Goal: Task Accomplishment & Management: Manage account settings

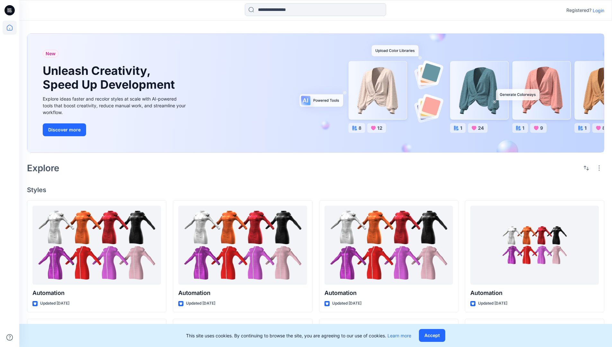
click at [597, 10] on p "Login" at bounding box center [599, 10] width 12 height 7
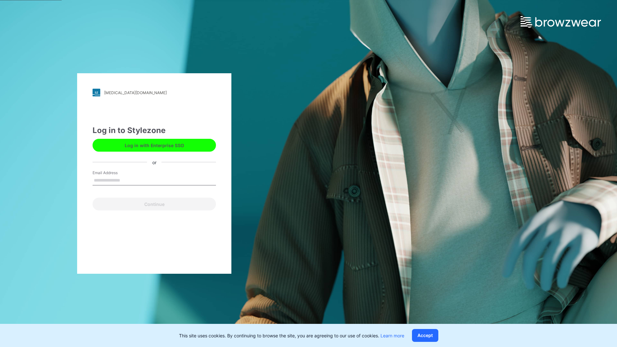
click at [127, 180] on input "Email Address" at bounding box center [154, 181] width 123 height 10
type input "**********"
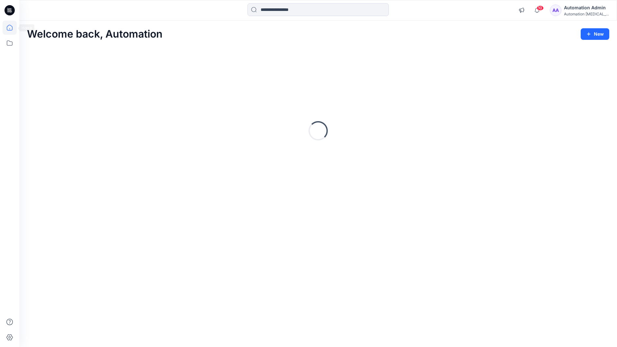
click at [12, 28] on icon at bounding box center [10, 28] width 6 height 6
click at [12, 43] on icon at bounding box center [10, 43] width 14 height 14
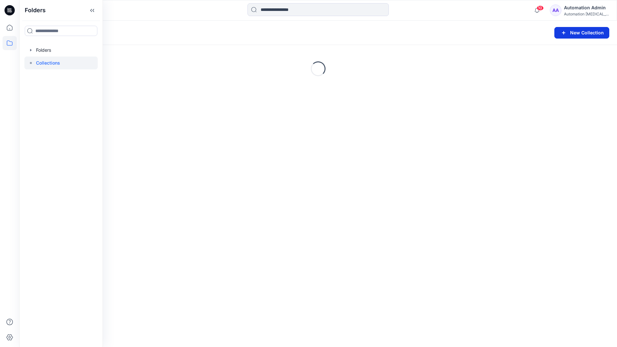
click at [581, 34] on button "New Collection" at bounding box center [581, 33] width 55 height 12
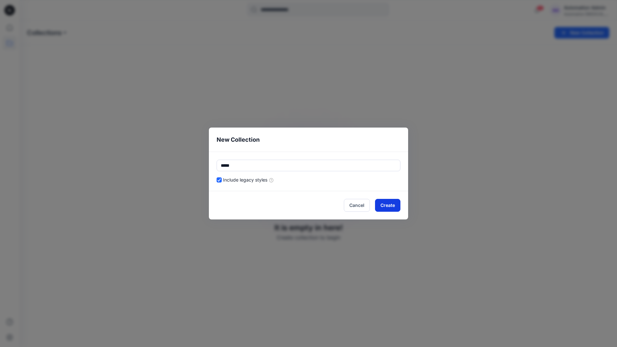
type input "*****"
click at [385, 206] on button "Create" at bounding box center [387, 205] width 25 height 13
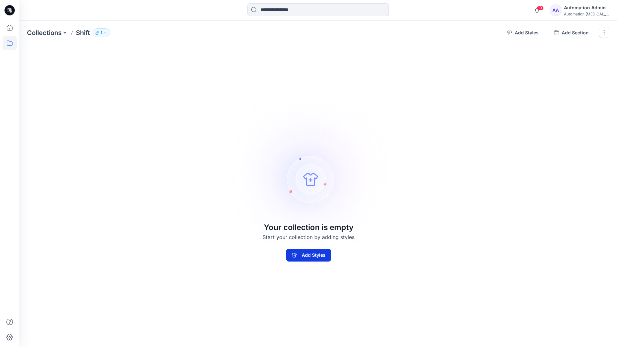
click at [324, 252] on button "Add Styles" at bounding box center [308, 255] width 45 height 13
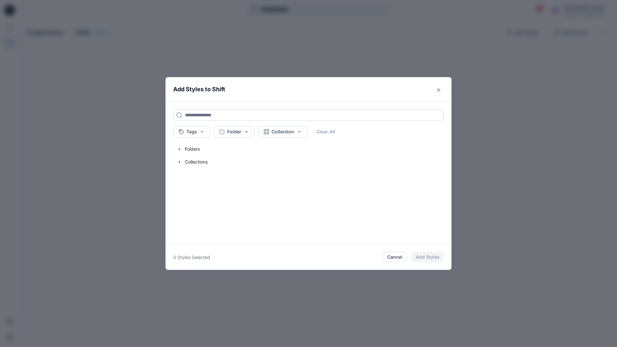
click at [194, 114] on input at bounding box center [308, 115] width 271 height 12
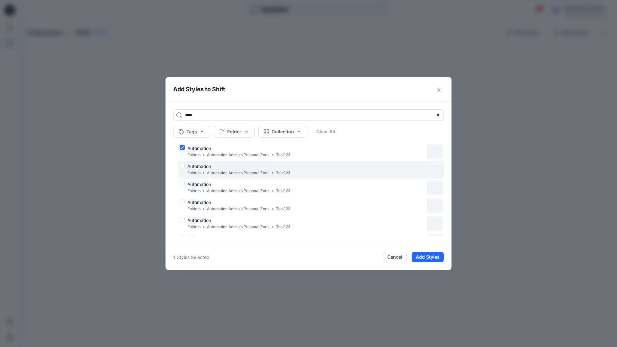
type input "****"
click at [182, 165] on div "Auto mation Folders Automation Admin's Personal Zone Test123" at bounding box center [302, 169] width 245 height 13
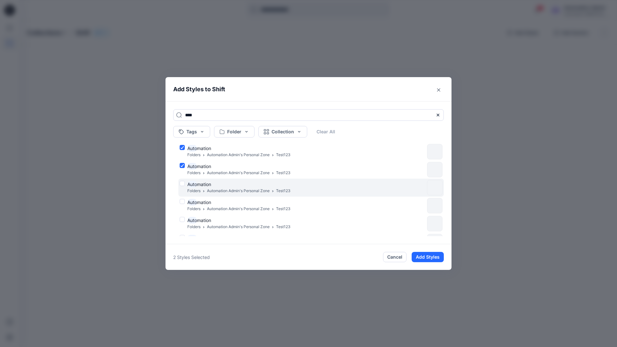
click at [183, 182] on div "Auto mation Folders Automation Admin's Personal Zone Test123" at bounding box center [302, 187] width 245 height 13
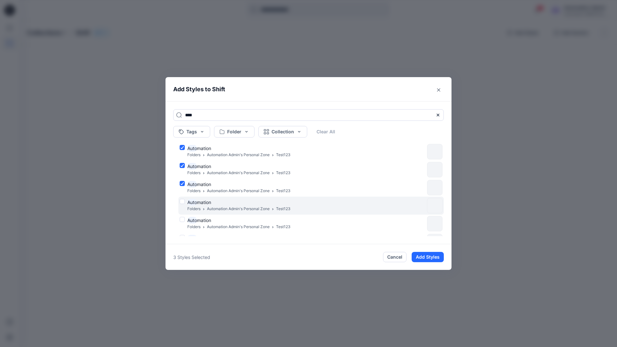
click at [183, 201] on div "Auto mation Folders Automation Admin's Personal Zone Test123" at bounding box center [302, 205] width 245 height 13
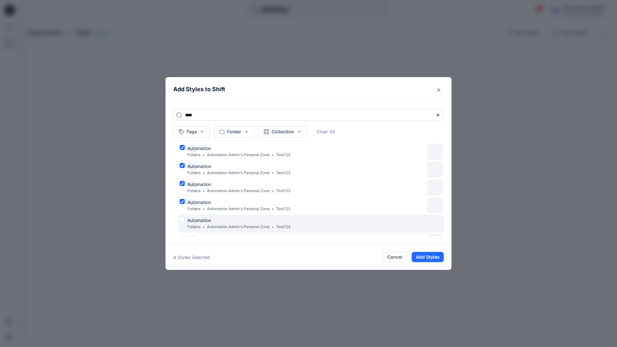
click at [181, 220] on div "Auto mation Folders Automation Admin's Personal Zone Test123" at bounding box center [302, 223] width 245 height 13
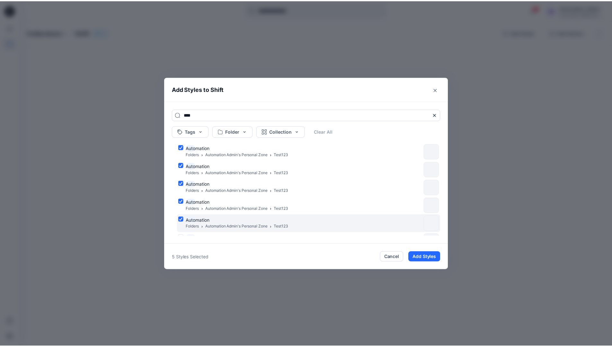
scroll to position [52, 0]
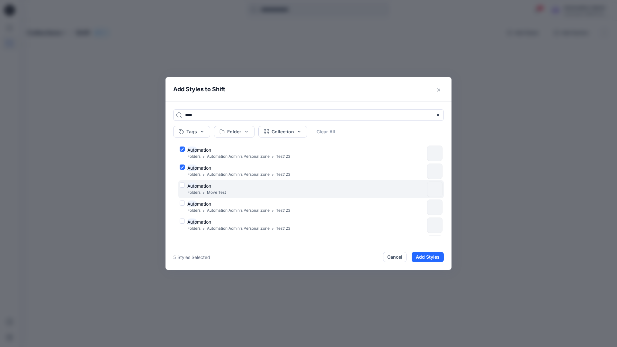
click at [182, 185] on div "Auto mation Folders Move Test" at bounding box center [302, 189] width 245 height 13
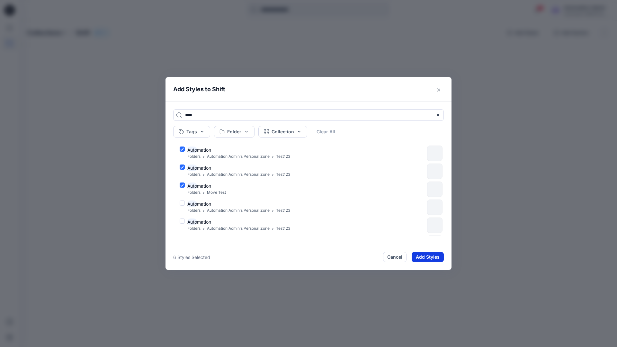
click at [423, 254] on button "Add Styles" at bounding box center [428, 257] width 32 height 10
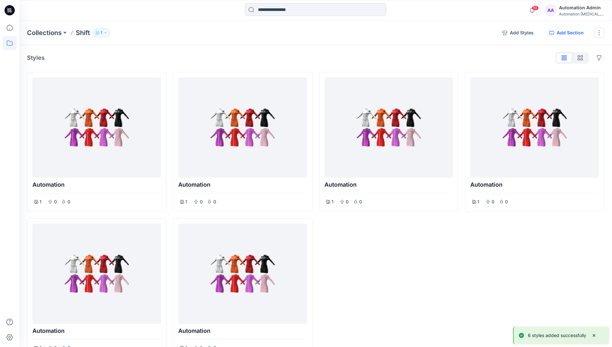
click at [566, 33] on button "Add Section" at bounding box center [566, 33] width 45 height 10
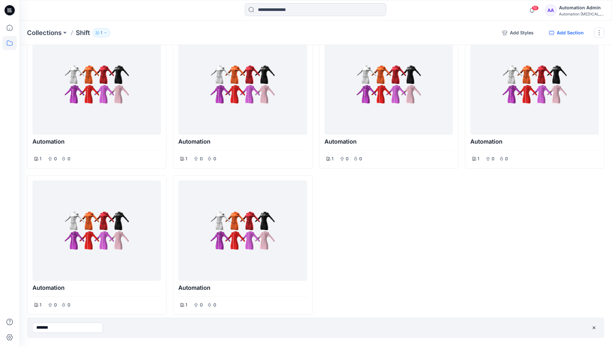
type input "*******"
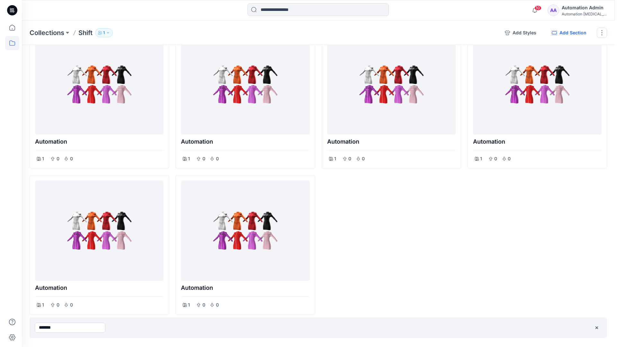
scroll to position [0, 0]
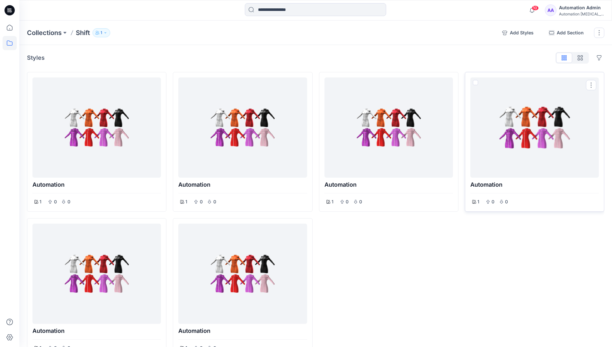
click at [476, 83] on span at bounding box center [475, 82] width 5 height 5
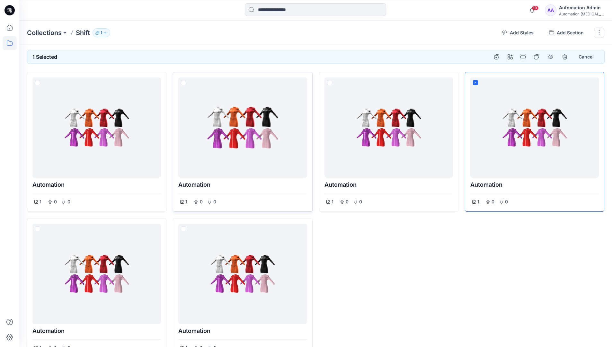
click at [184, 84] on span at bounding box center [183, 82] width 5 height 5
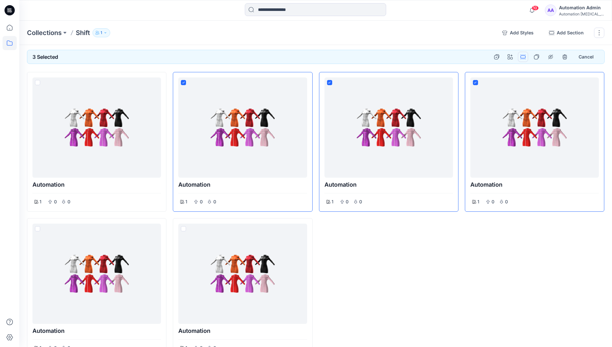
click at [524, 57] on button "Options" at bounding box center [523, 57] width 10 height 10
click at [479, 72] on button "Section" at bounding box center [492, 72] width 69 height 12
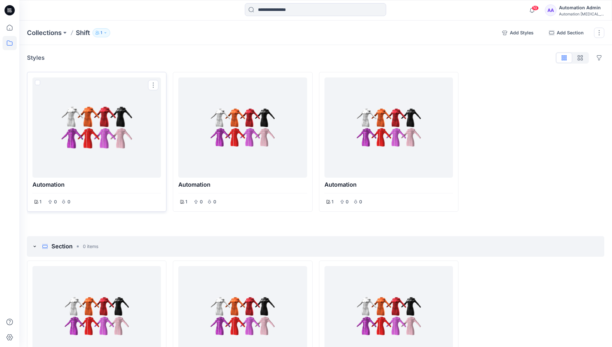
click at [38, 84] on span at bounding box center [37, 82] width 5 height 5
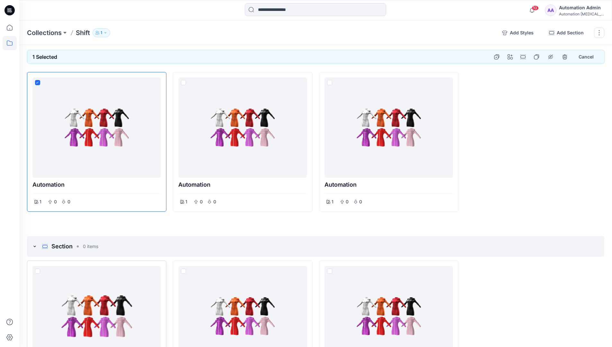
click at [37, 271] on span at bounding box center [37, 271] width 5 height 5
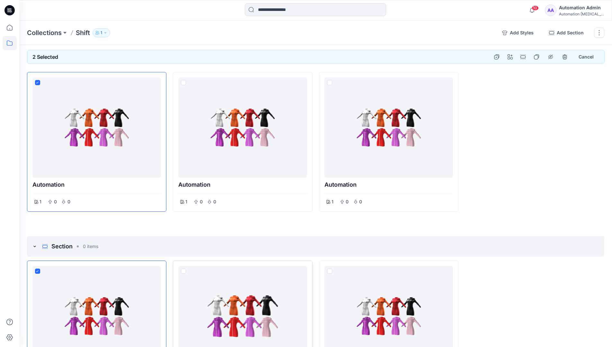
click at [184, 271] on span at bounding box center [183, 271] width 5 height 5
click at [46, 32] on p "Collections" at bounding box center [44, 32] width 35 height 9
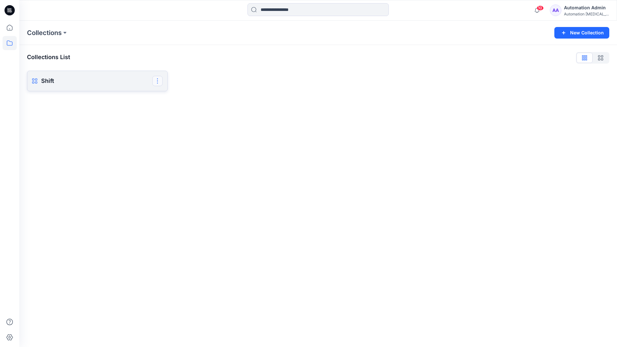
click at [158, 80] on button "button" at bounding box center [157, 81] width 10 height 10
click at [115, 126] on button "Delete Collection" at bounding box center [126, 126] width 69 height 12
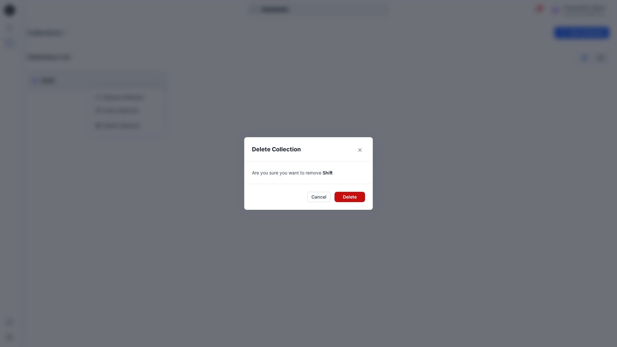
click at [348, 194] on button "Delete" at bounding box center [350, 197] width 31 height 10
click at [573, 8] on div "Automation Admin" at bounding box center [586, 8] width 45 height 8
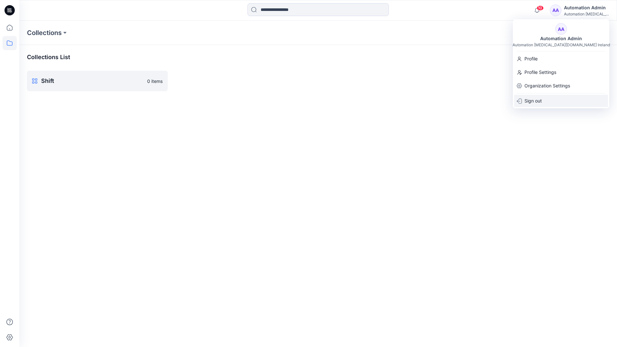
click at [546, 99] on div "Sign out" at bounding box center [561, 101] width 94 height 12
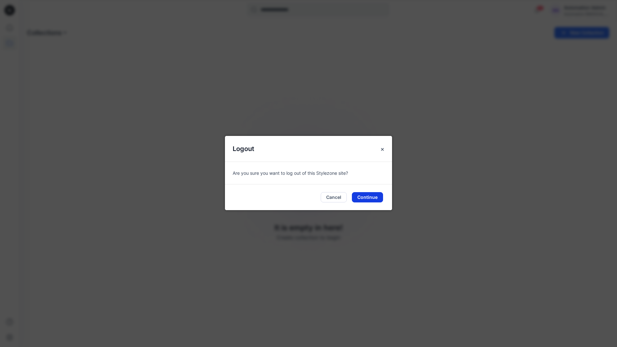
click at [368, 198] on button "Continue" at bounding box center [367, 197] width 31 height 10
